Goal: Information Seeking & Learning: Learn about a topic

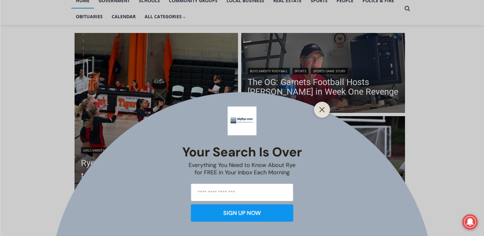
scroll to position [229, 0]
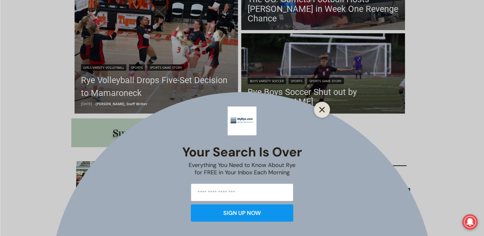
click at [321, 111] on icon "Close" at bounding box center [322, 110] width 6 height 6
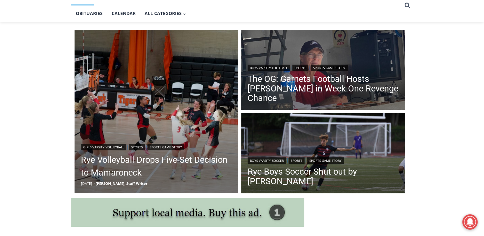
scroll to position [147, 0]
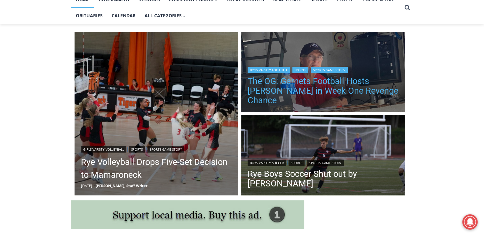
click at [303, 98] on link "The OG: Garnets Football Hosts [PERSON_NAME] in Week One Revenge Chance" at bounding box center [323, 90] width 151 height 29
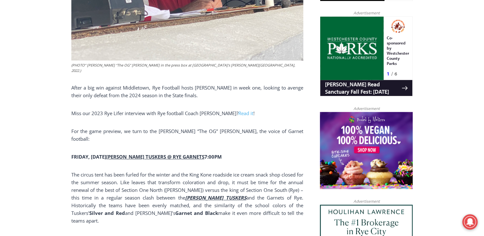
scroll to position [382, 0]
